Goal: Task Accomplishment & Management: Use online tool/utility

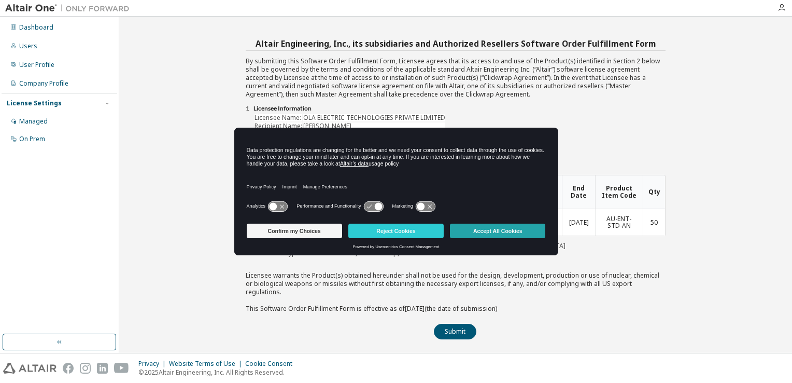
click at [476, 231] on button "Accept All Cookies" at bounding box center [497, 230] width 95 height 15
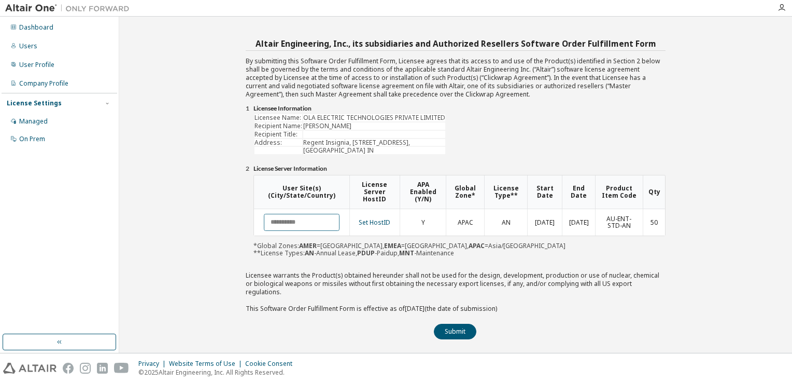
click at [300, 223] on input "text" at bounding box center [302, 222] width 76 height 17
type input "*****"
click at [454, 323] on button "Submit" at bounding box center [455, 331] width 43 height 16
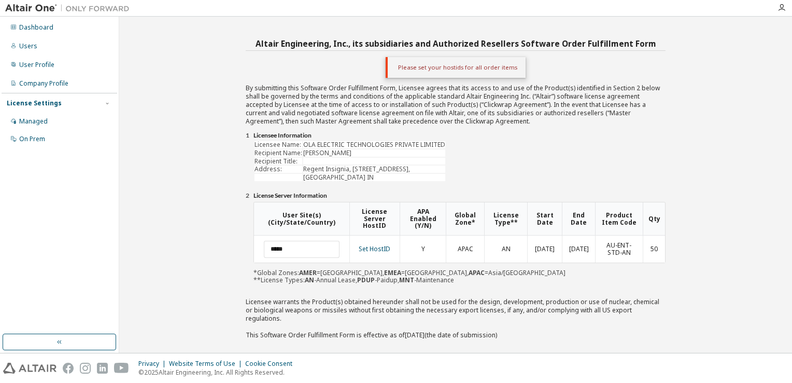
click at [719, 192] on div "Altair Engineering, Inc., its subsidiaries and Authorized Resellers Software Or…" at bounding box center [455, 185] width 663 height 326
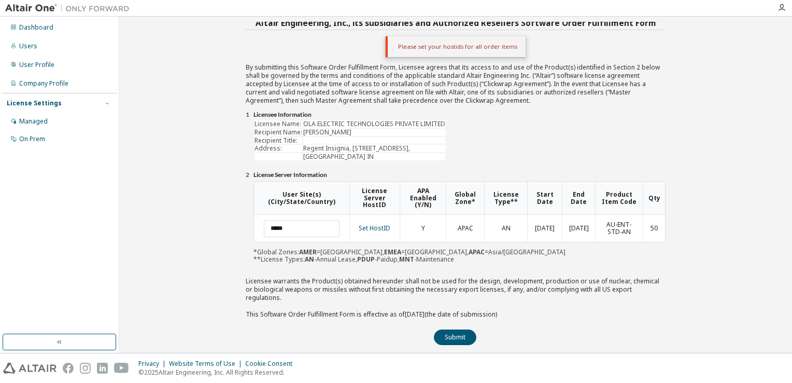
scroll to position [23, 0]
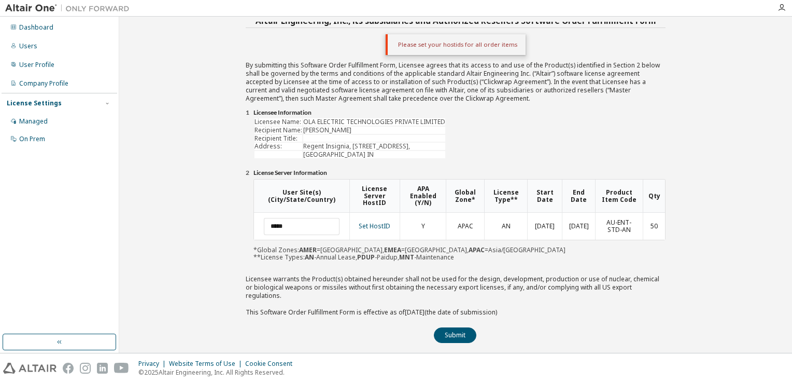
click at [696, 200] on div "Altair Engineering, Inc., its subsidiaries and Authorized Resellers Software Or…" at bounding box center [455, 185] width 663 height 326
click at [389, 223] on link "Set HostID" at bounding box center [375, 225] width 32 height 9
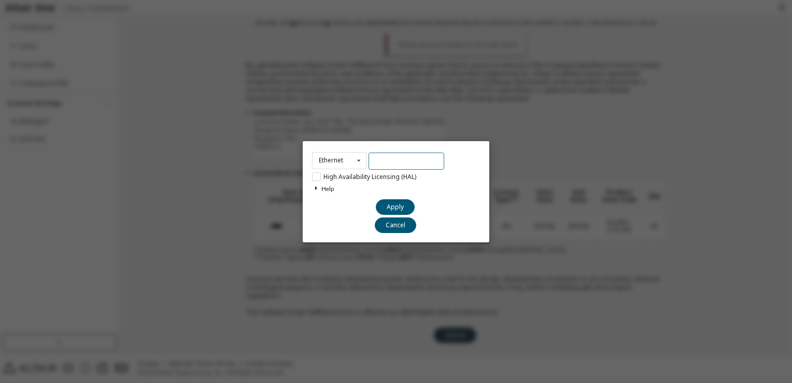
click at [394, 167] on input "text" at bounding box center [407, 160] width 76 height 17
type input "**********"
click at [318, 177] on label "High Availability Licensing (HAL)" at bounding box center [364, 176] width 104 height 9
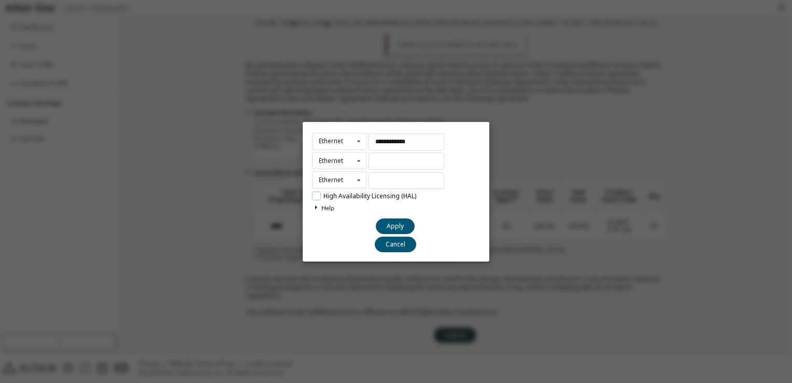
click at [317, 196] on label "High Availability Licensing (HAL)" at bounding box center [364, 195] width 104 height 9
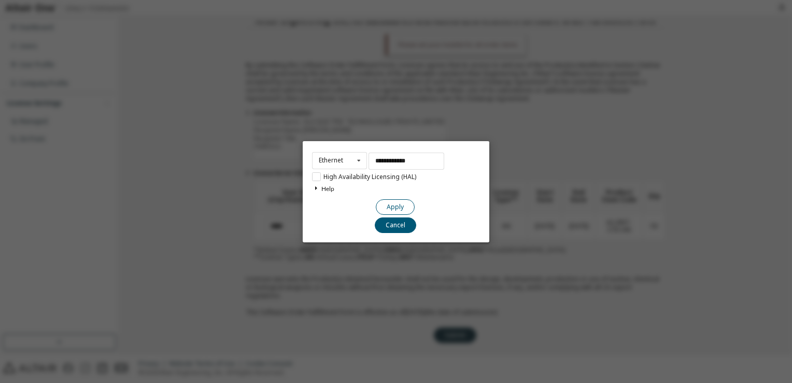
click at [398, 209] on button "Apply" at bounding box center [395, 207] width 39 height 16
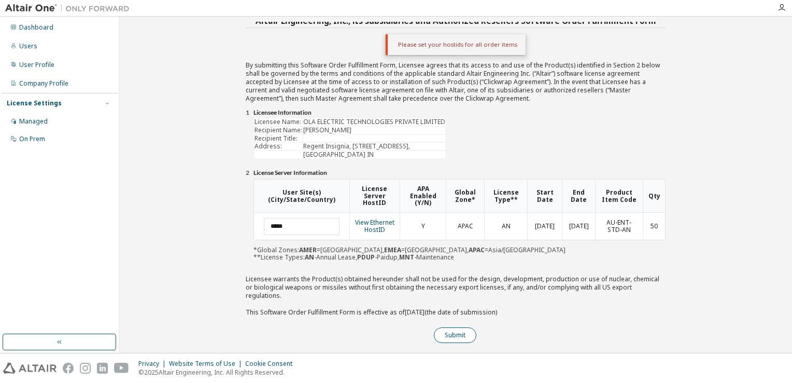
click at [458, 329] on button "Submit" at bounding box center [455, 335] width 43 height 16
